Goal: Navigation & Orientation: Find specific page/section

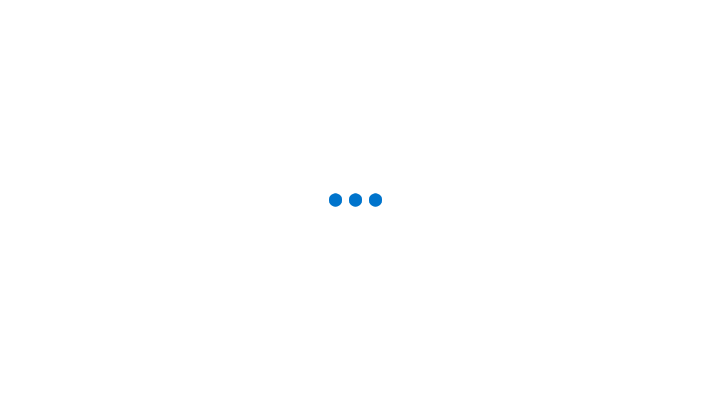
click at [0, 0] on div "Studio Projects" at bounding box center [0, 0] width 0 height 0
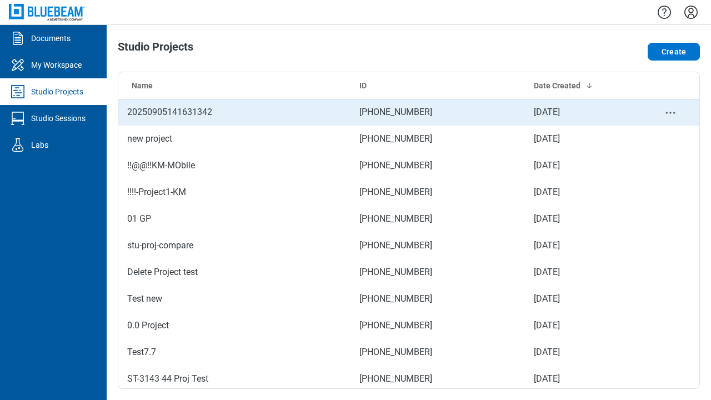
click at [409, 112] on td "[PHONE_NUMBER]" at bounding box center [437, 112] width 174 height 27
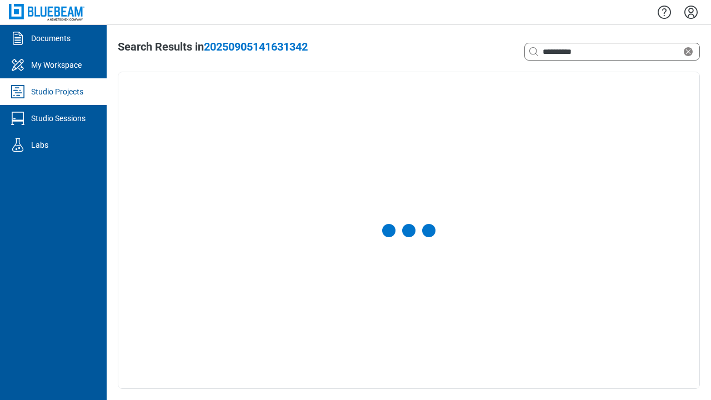
select select "**********"
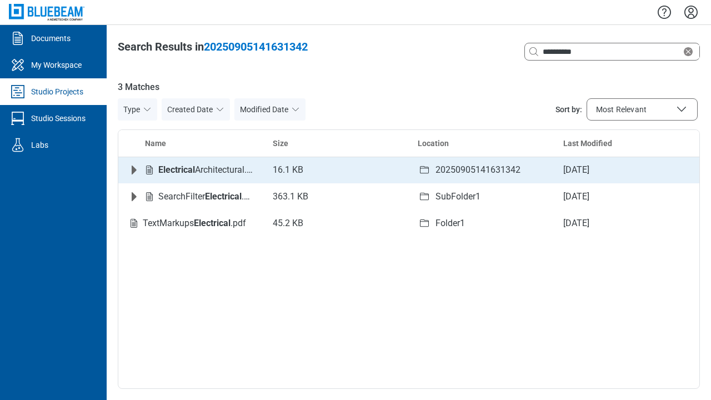
click at [134, 170] on icon "Expand row" at bounding box center [134, 169] width 5 height 9
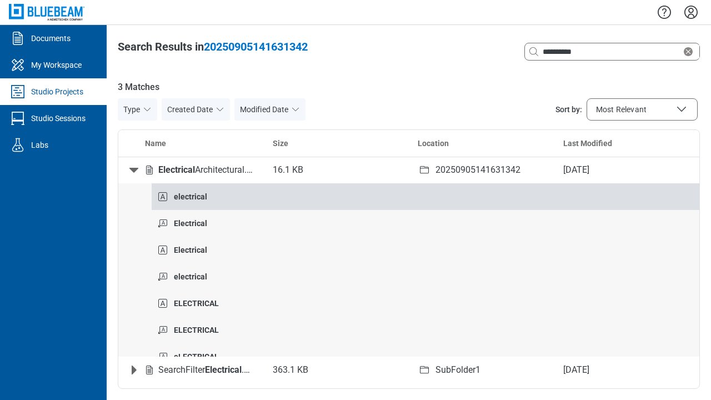
click at [190, 192] on strong "electrical" at bounding box center [190, 196] width 33 height 9
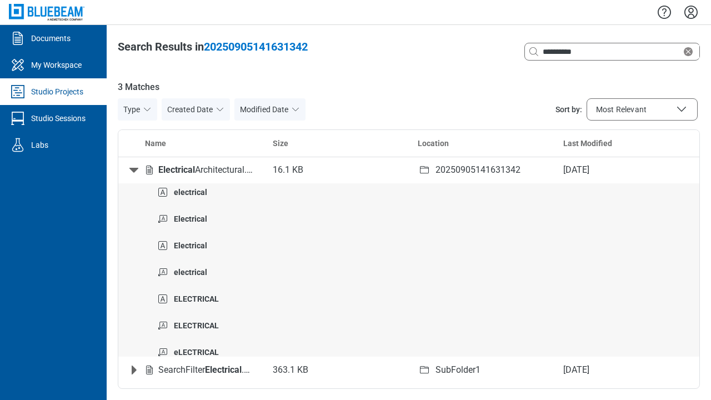
click at [134, 170] on icon "Collapse row" at bounding box center [133, 170] width 9 height 5
click at [690, 52] on icon "Clear search" at bounding box center [687, 51] width 9 height 9
type input "*"
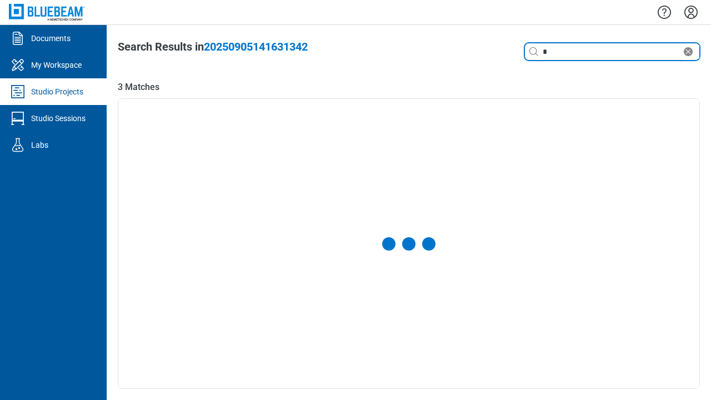
select select "**********"
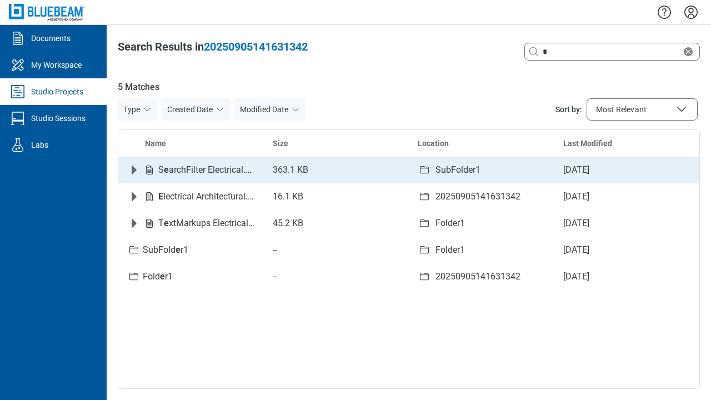
click at [134, 170] on icon "Expand row" at bounding box center [134, 169] width 5 height 9
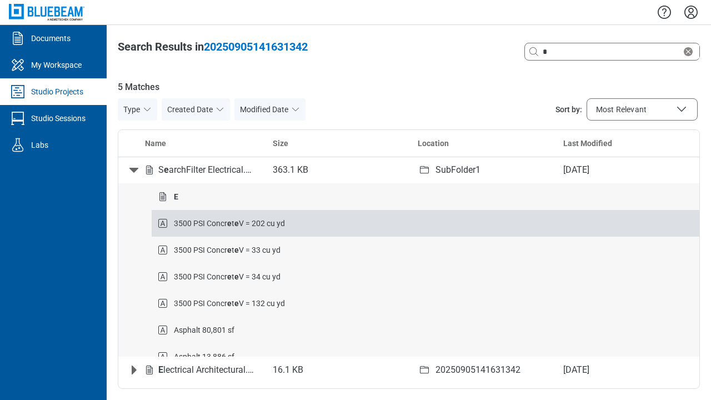
click at [229, 223] on strong "e" at bounding box center [229, 223] width 4 height 9
